Goal: Navigation & Orientation: Find specific page/section

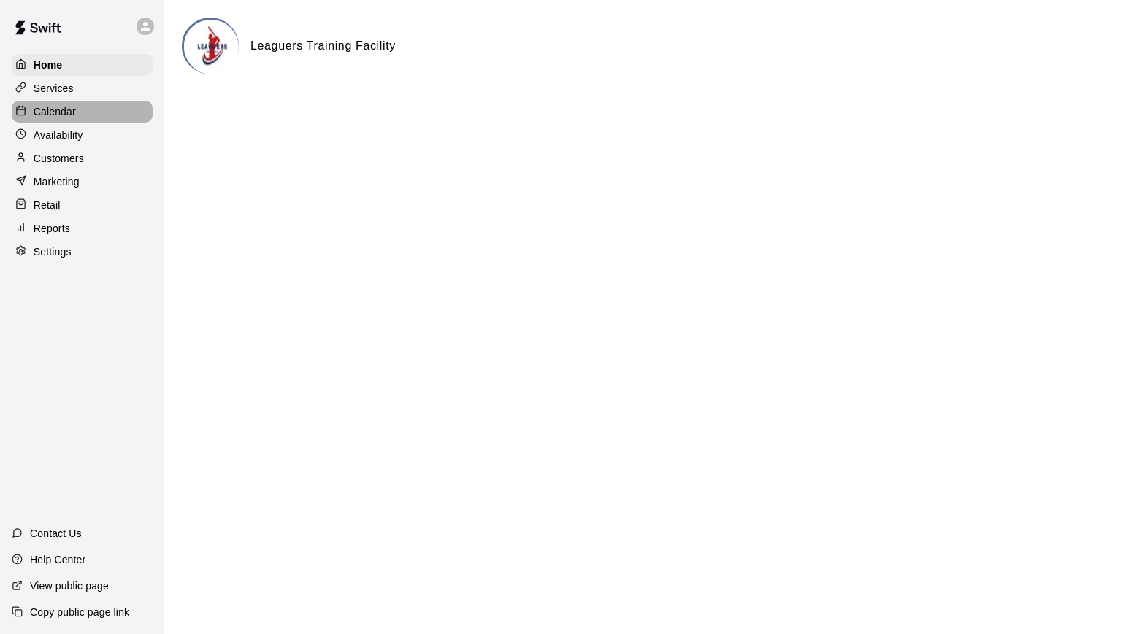
click at [55, 114] on p "Calendar" at bounding box center [55, 111] width 42 height 15
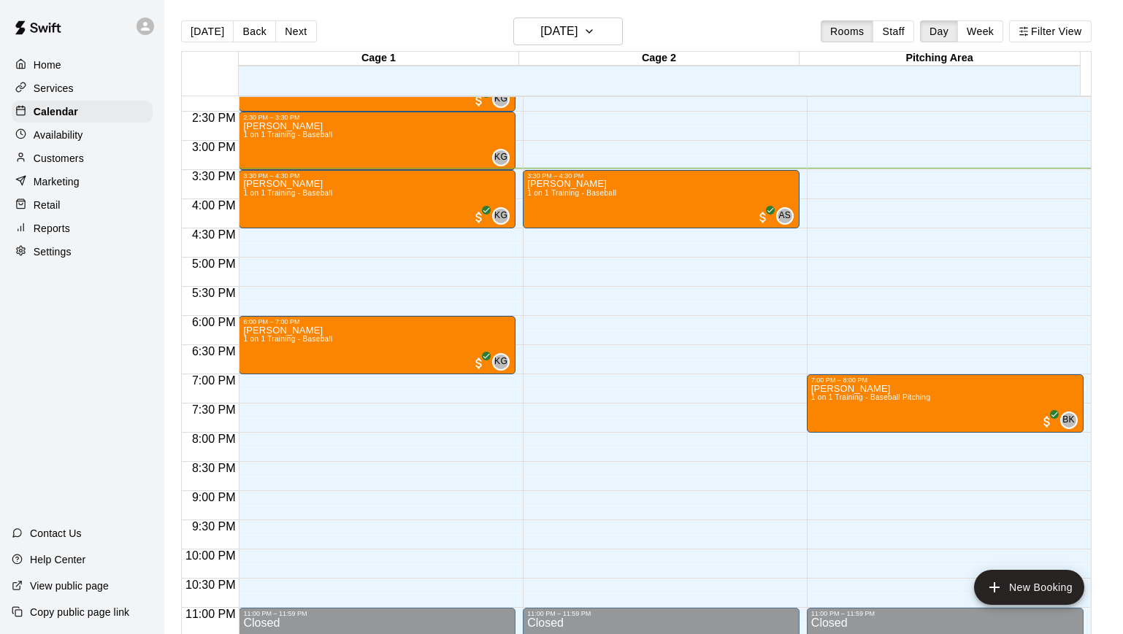
scroll to position [846, 0]
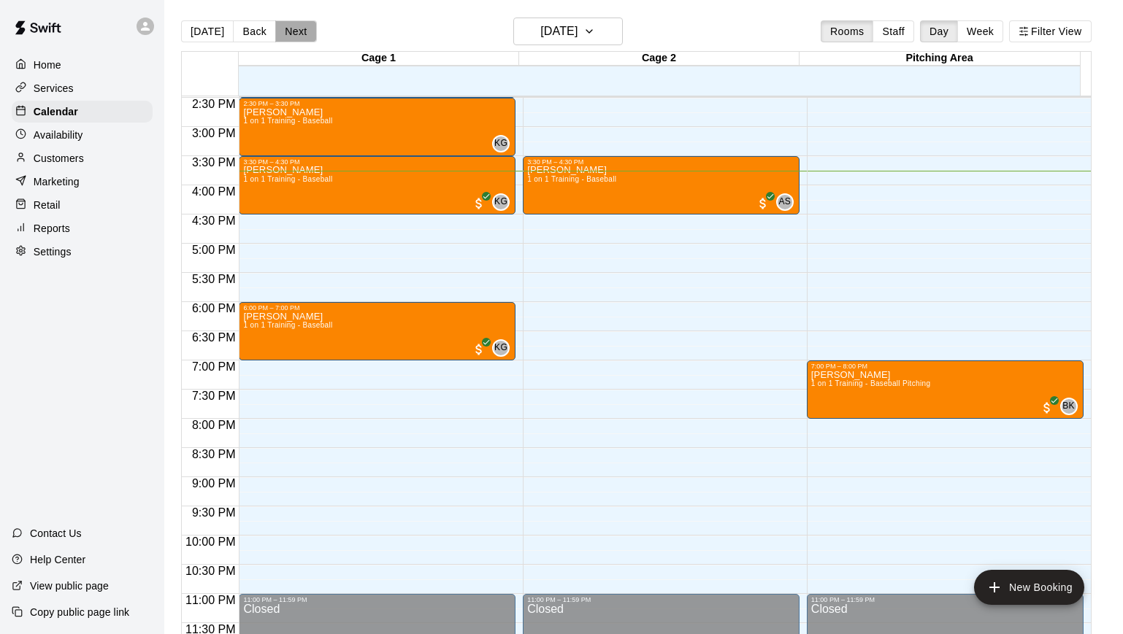
click at [284, 40] on button "Next" at bounding box center [295, 31] width 41 height 22
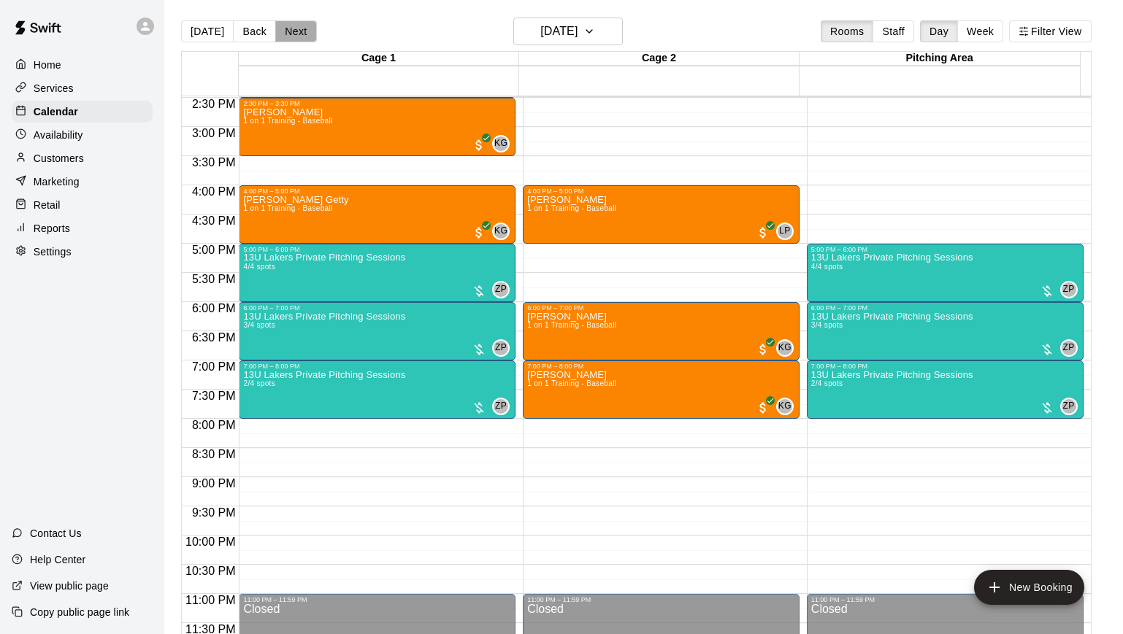
click at [293, 25] on button "Next" at bounding box center [295, 31] width 41 height 22
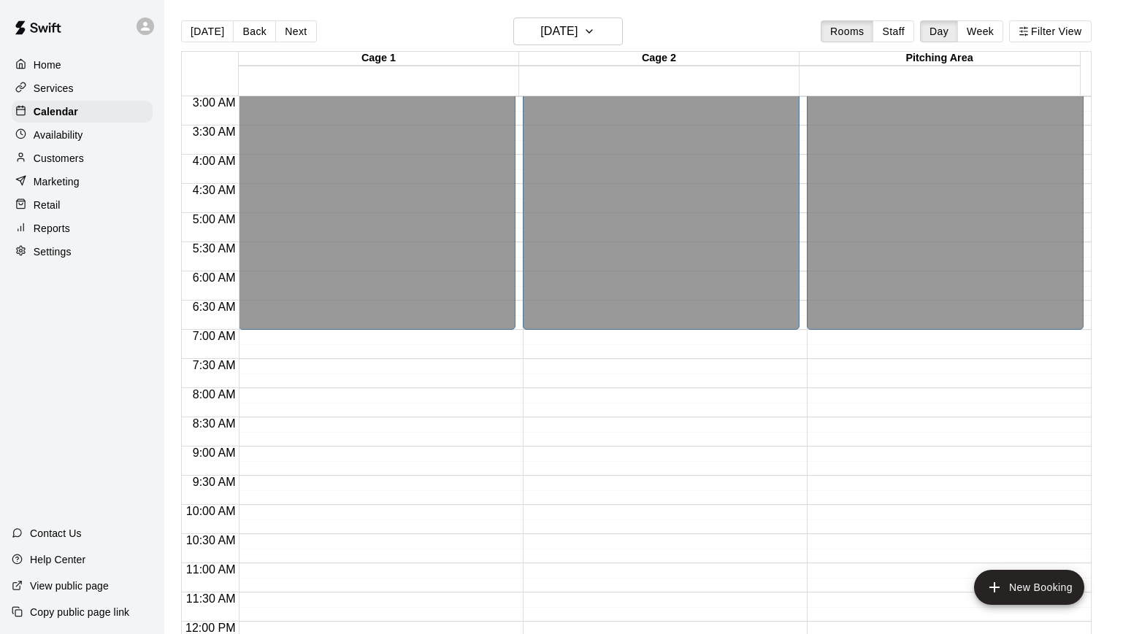
scroll to position [173, 0]
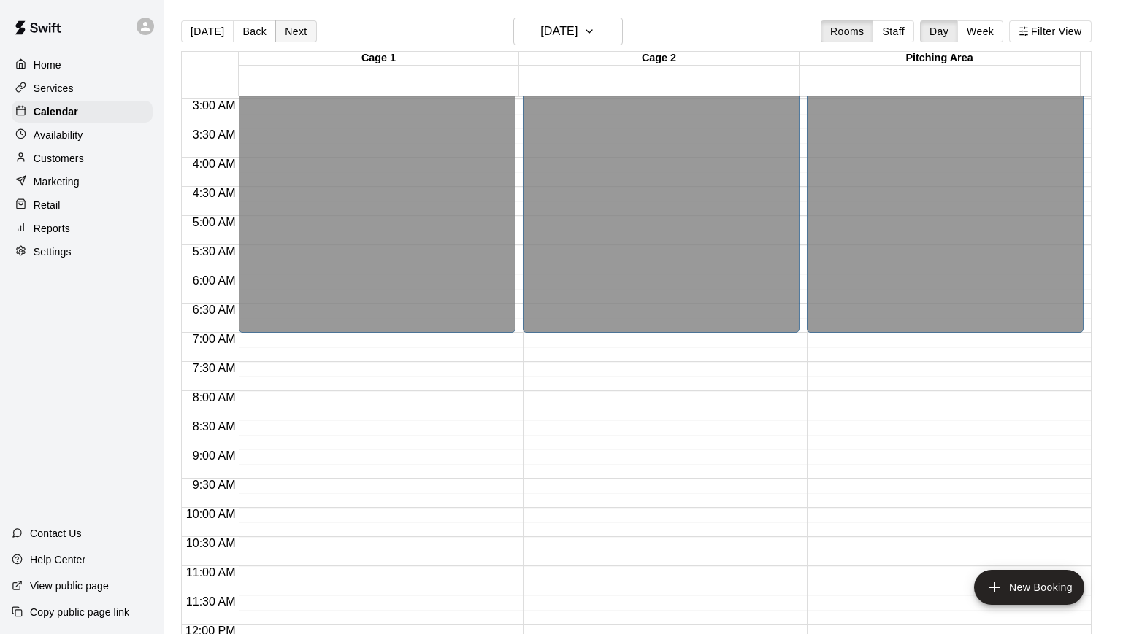
click at [291, 34] on button "Next" at bounding box center [295, 31] width 41 height 22
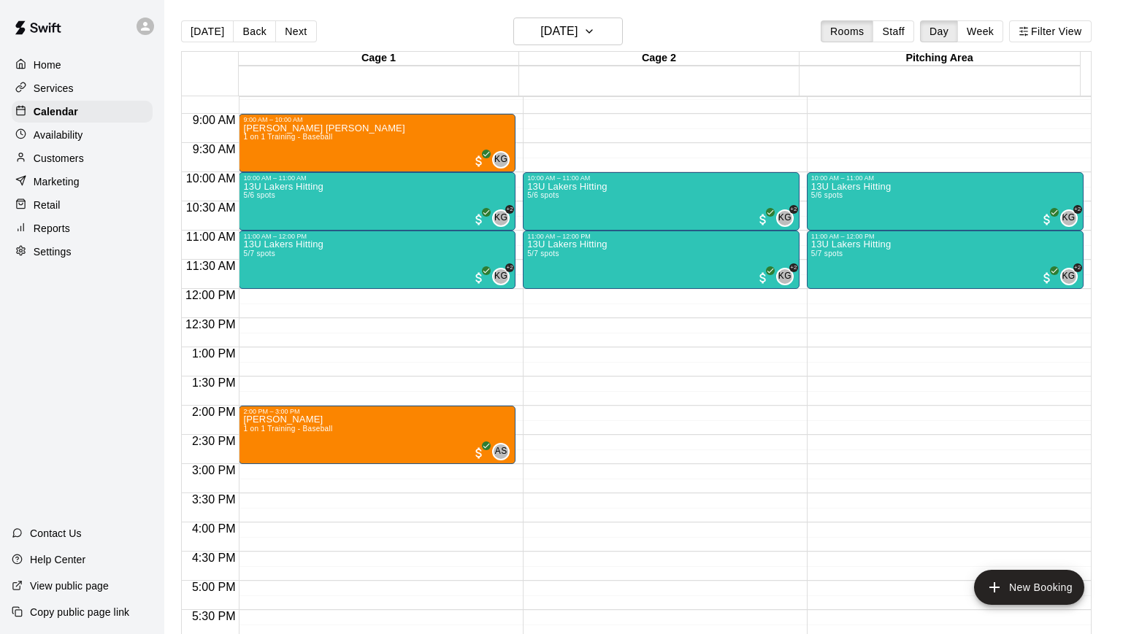
scroll to position [520, 0]
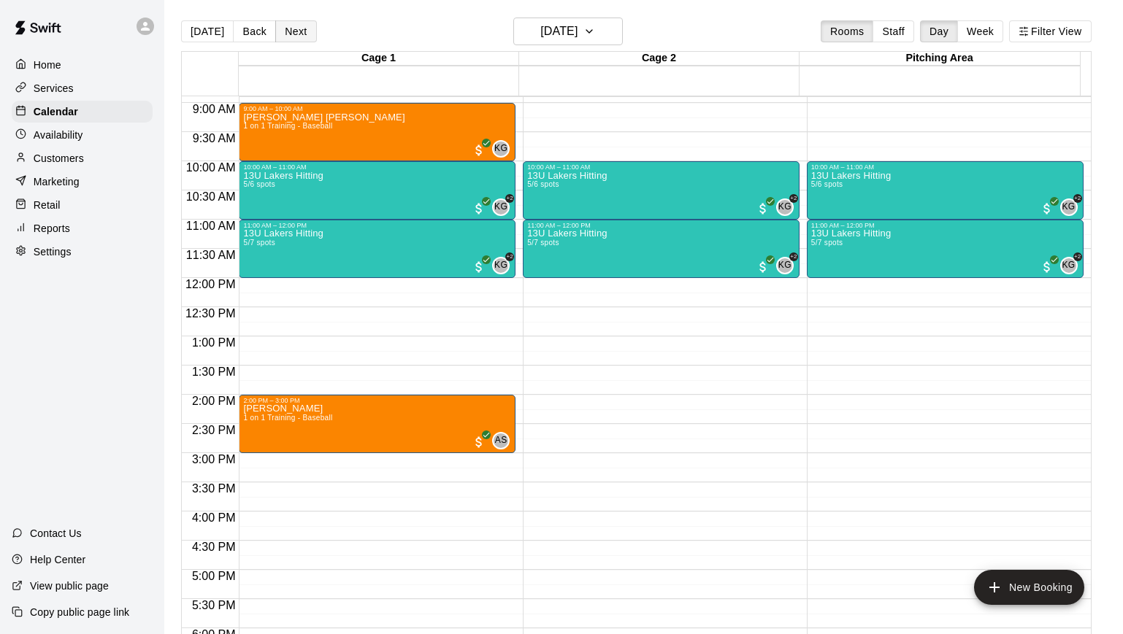
click at [289, 35] on button "Next" at bounding box center [295, 31] width 41 height 22
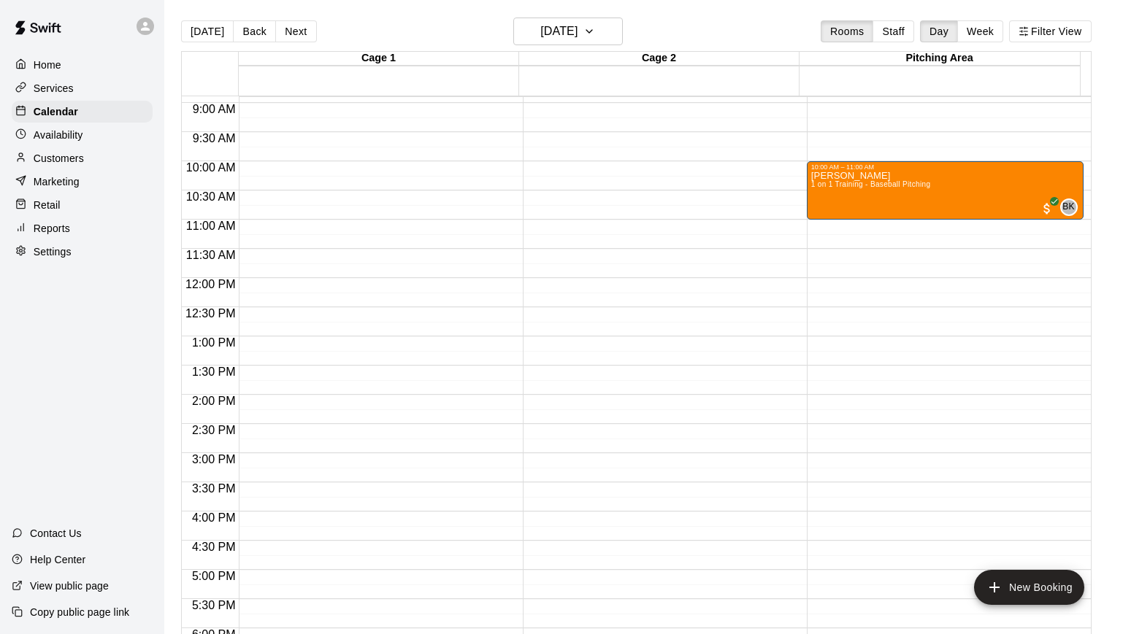
click at [290, 35] on button "Next" at bounding box center [295, 31] width 41 height 22
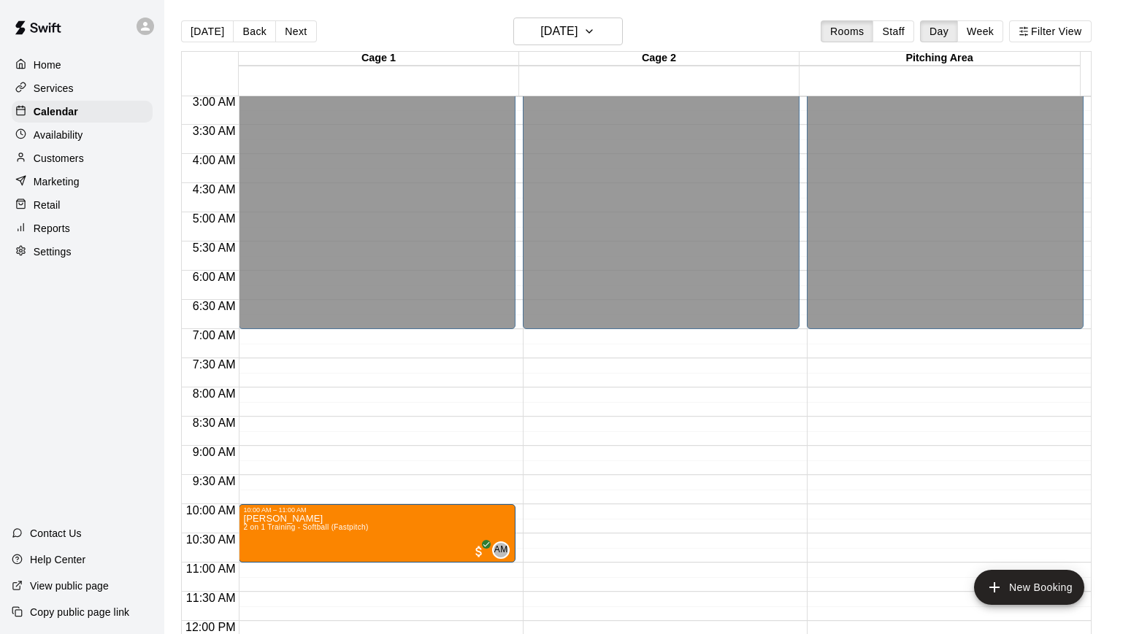
scroll to position [175, 0]
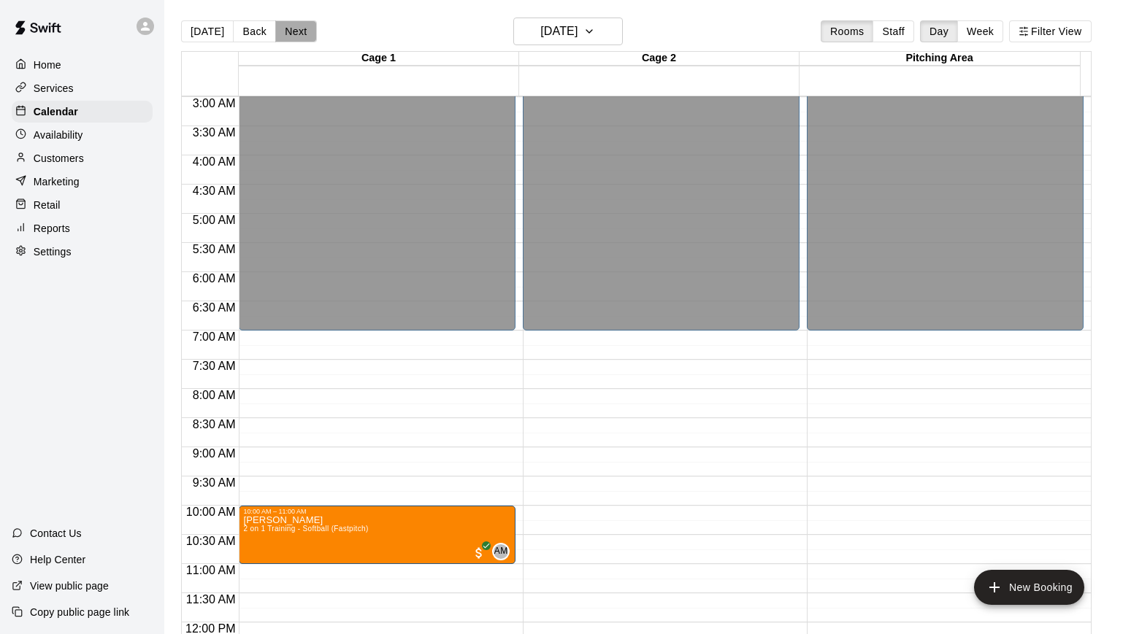
click at [298, 31] on button "Next" at bounding box center [295, 31] width 41 height 22
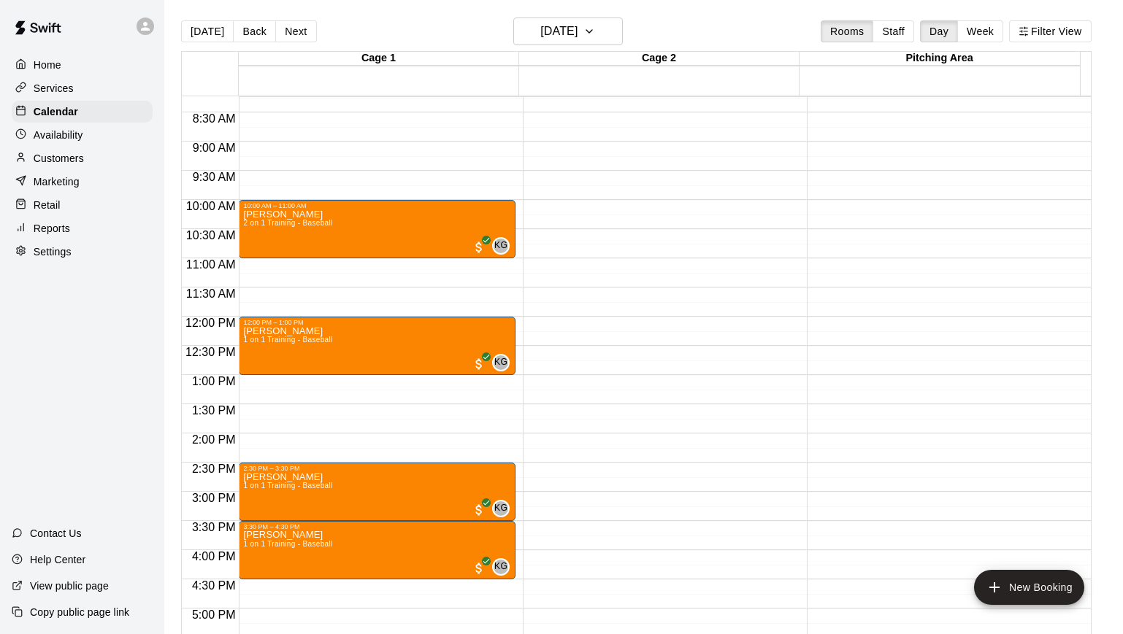
scroll to position [531, 0]
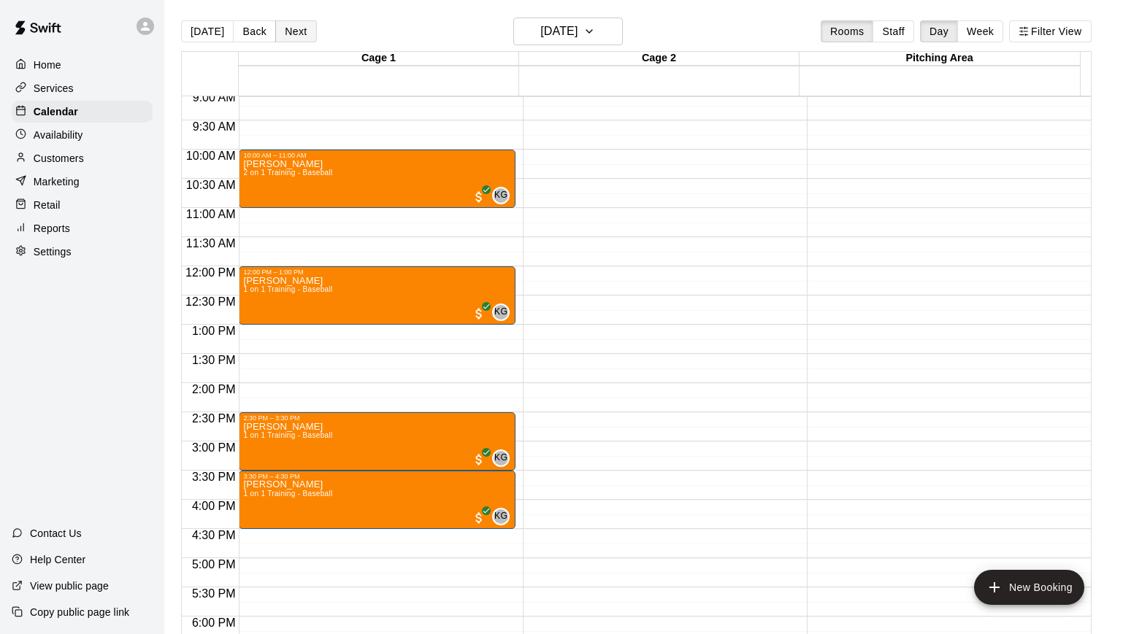
click at [280, 33] on button "Next" at bounding box center [295, 31] width 41 height 22
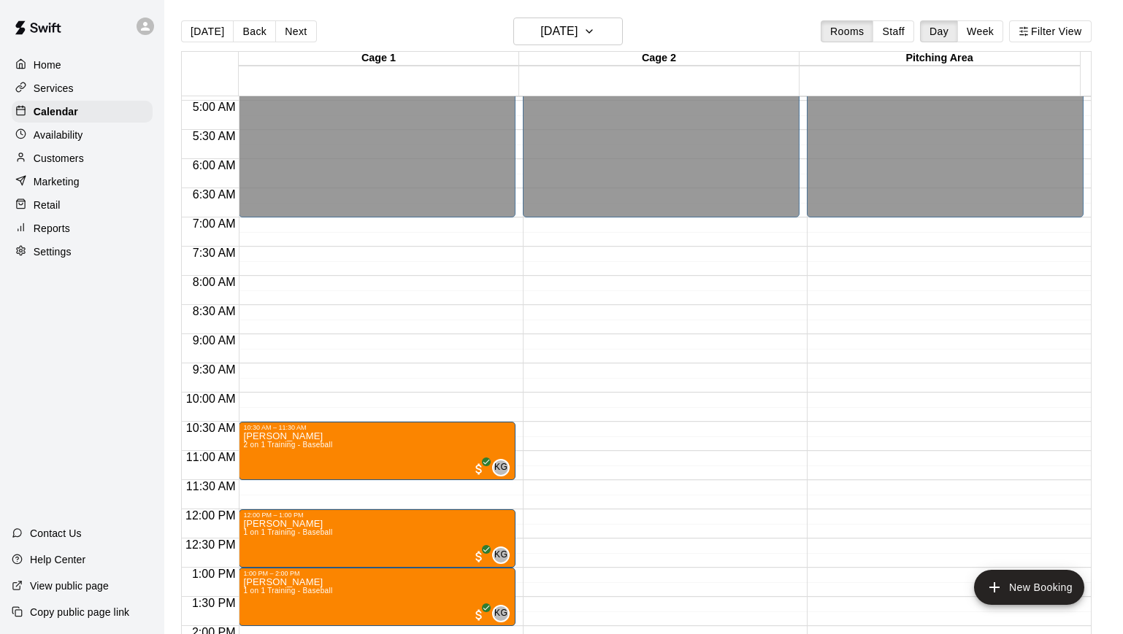
scroll to position [386, 0]
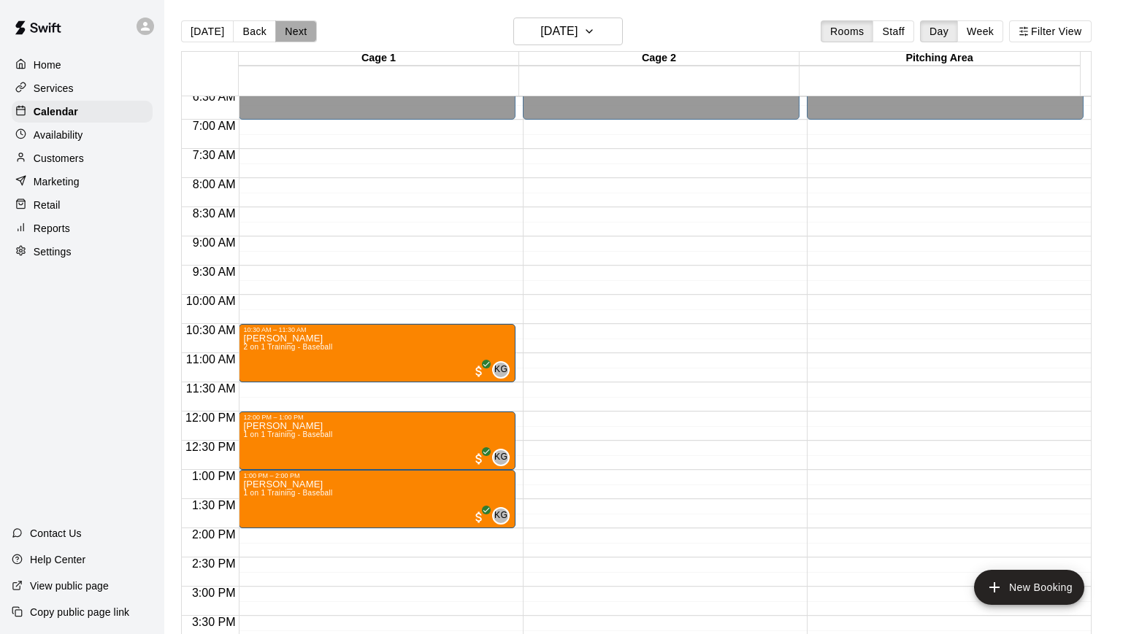
click at [291, 39] on button "Next" at bounding box center [295, 31] width 41 height 22
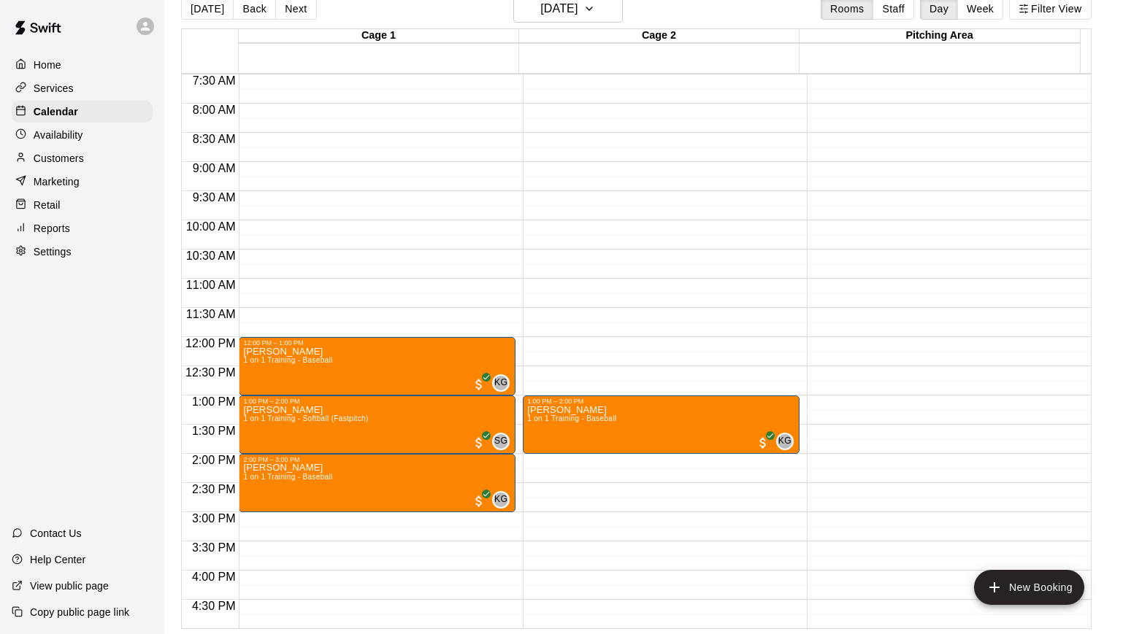
scroll to position [434, 0]
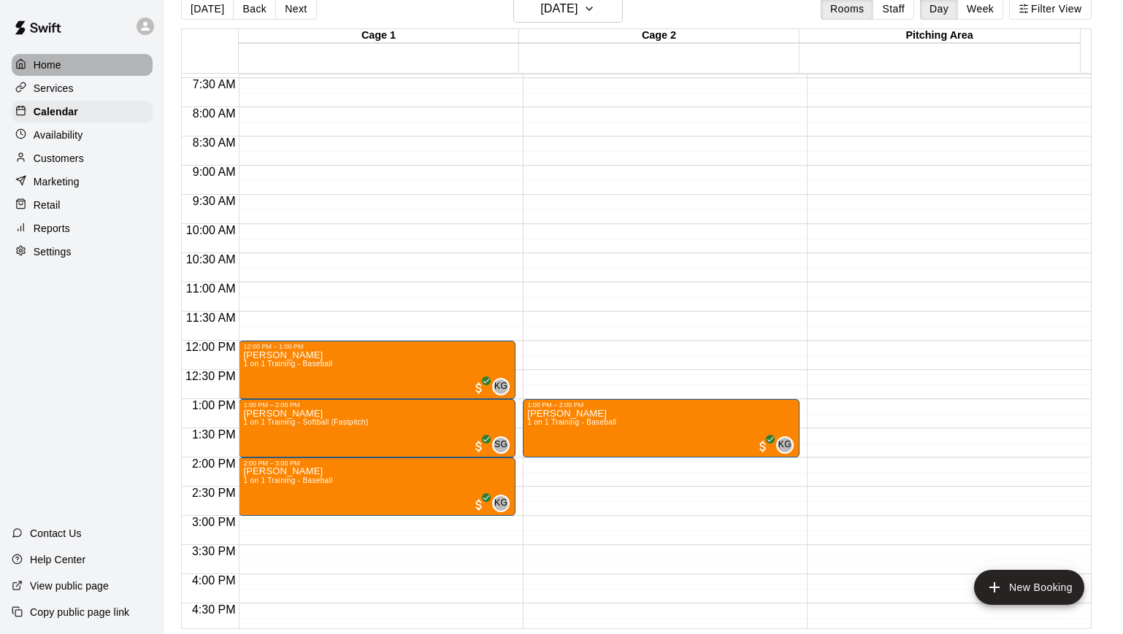
click at [39, 69] on p "Home" at bounding box center [48, 65] width 28 height 15
